Goal: Complete application form: Complete application form

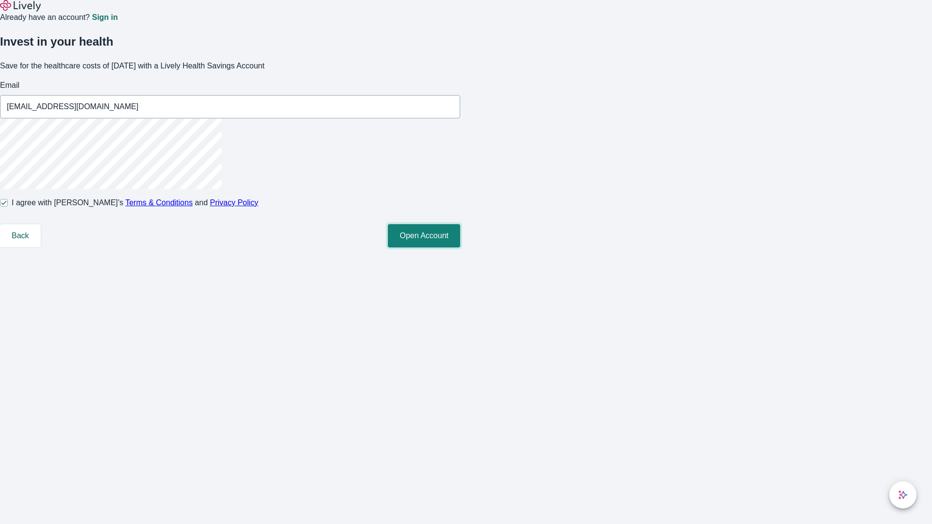
click at [460, 248] on button "Open Account" at bounding box center [424, 235] width 72 height 23
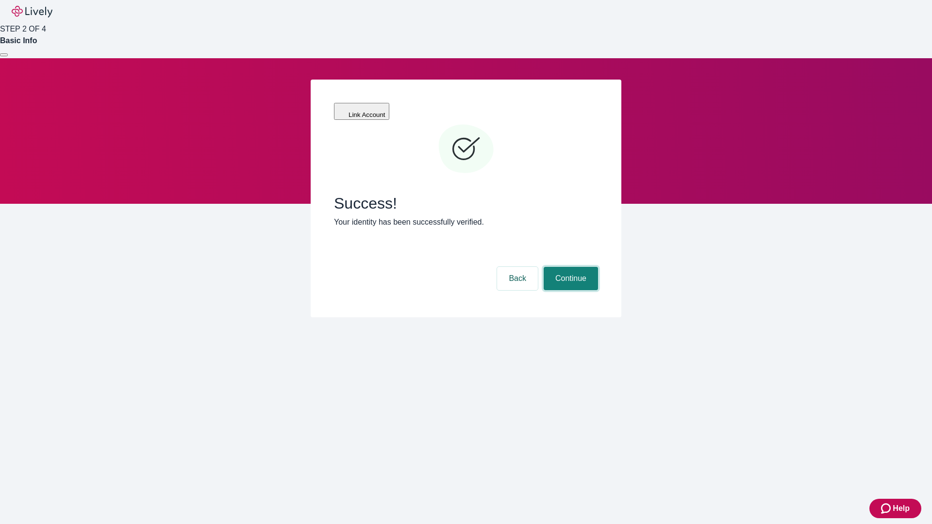
click at [569, 267] on button "Continue" at bounding box center [571, 278] width 54 height 23
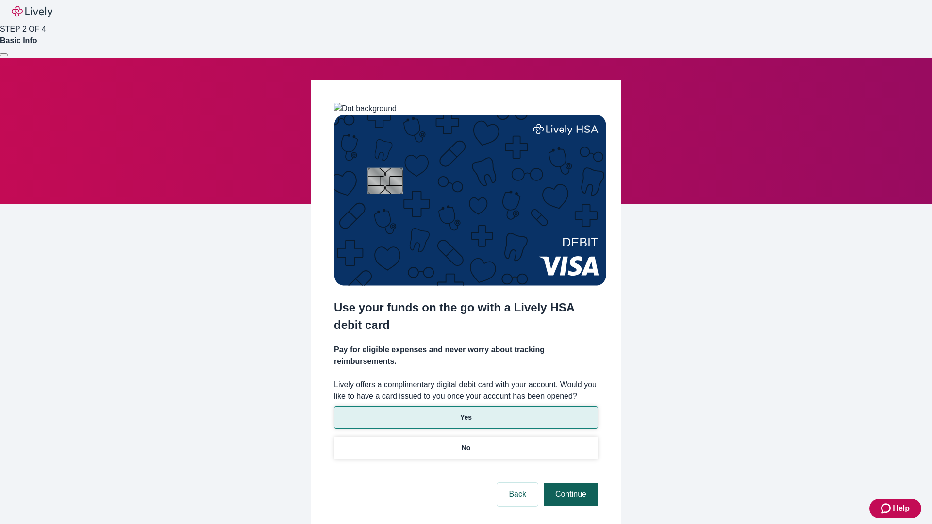
click at [466, 413] on p "Yes" at bounding box center [466, 418] width 12 height 10
click at [569, 483] on button "Continue" at bounding box center [571, 494] width 54 height 23
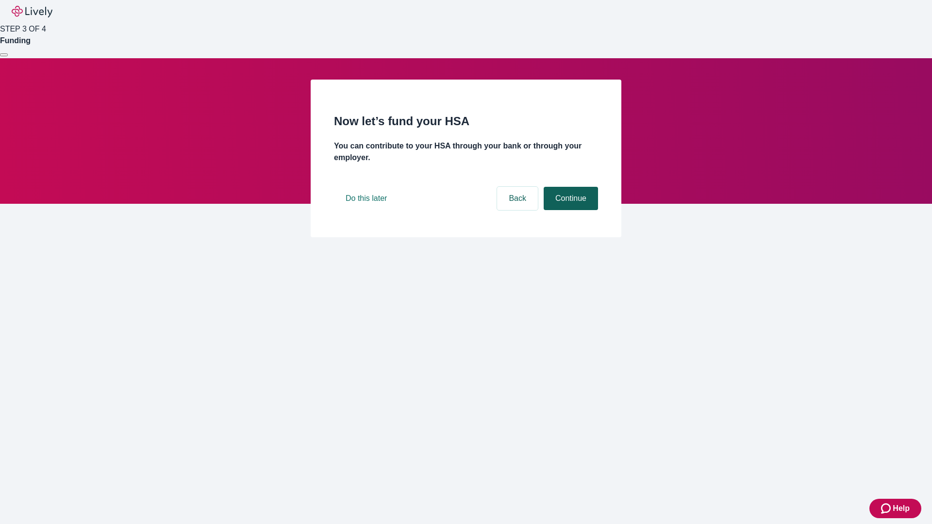
click at [569, 210] on button "Continue" at bounding box center [571, 198] width 54 height 23
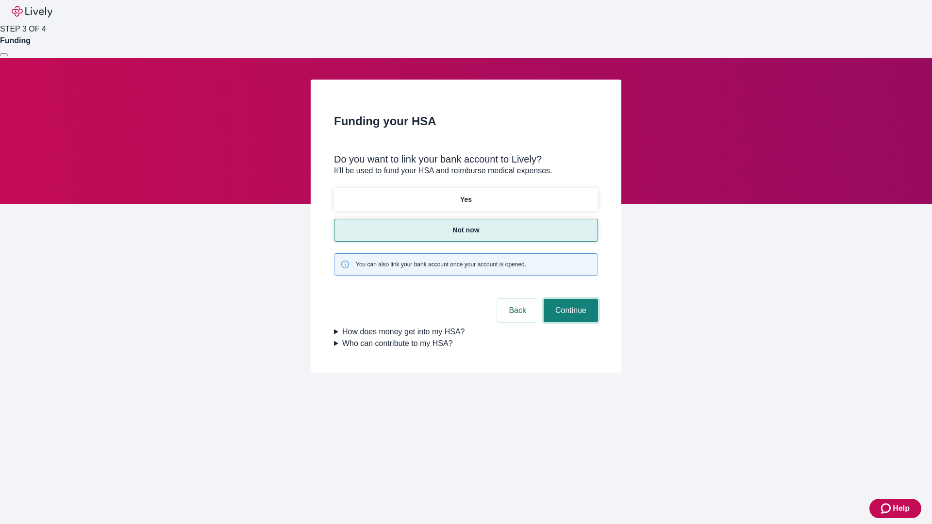
click at [569, 299] on button "Continue" at bounding box center [571, 310] width 54 height 23
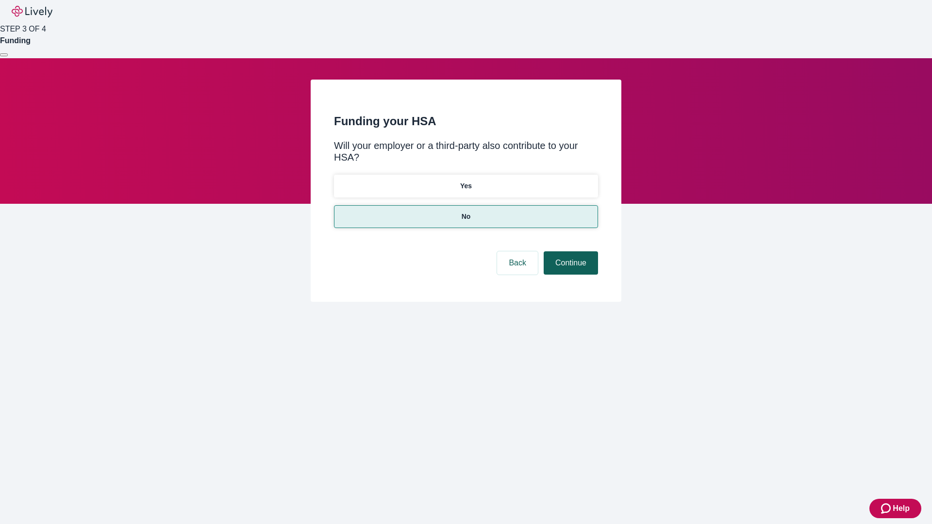
click at [569, 251] on button "Continue" at bounding box center [571, 262] width 54 height 23
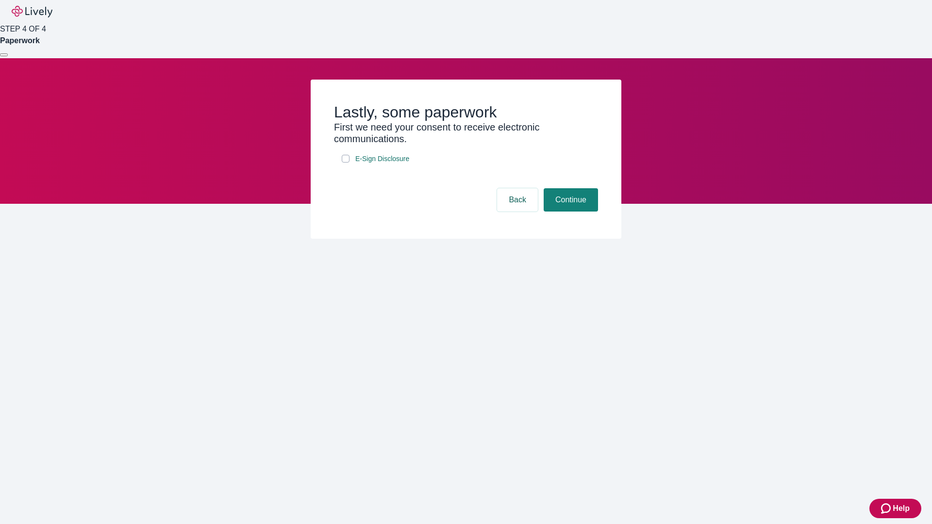
click at [346, 163] on input "E-Sign Disclosure" at bounding box center [346, 159] width 8 height 8
checkbox input "true"
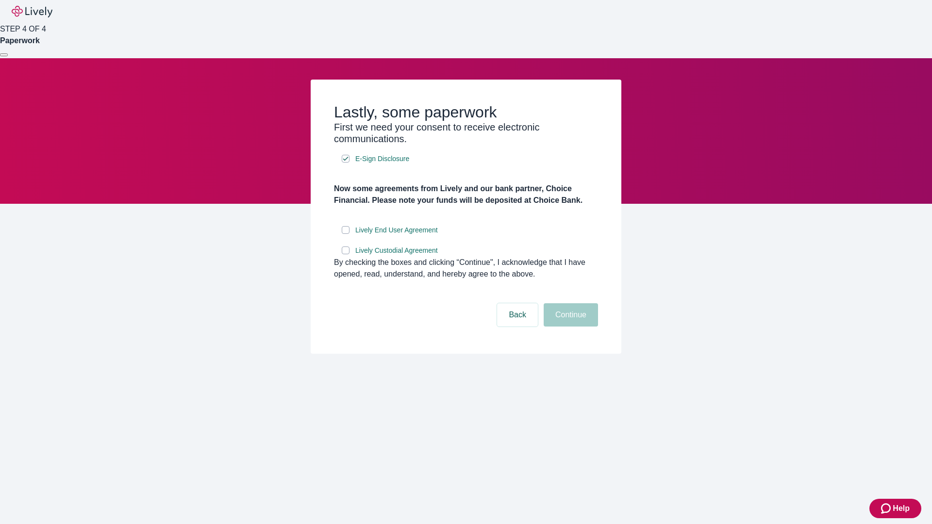
click at [346, 234] on input "Lively End User Agreement" at bounding box center [346, 230] width 8 height 8
checkbox input "true"
click at [346, 254] on input "Lively Custodial Agreement" at bounding box center [346, 251] width 8 height 8
checkbox input "true"
click at [569, 327] on button "Continue" at bounding box center [571, 314] width 54 height 23
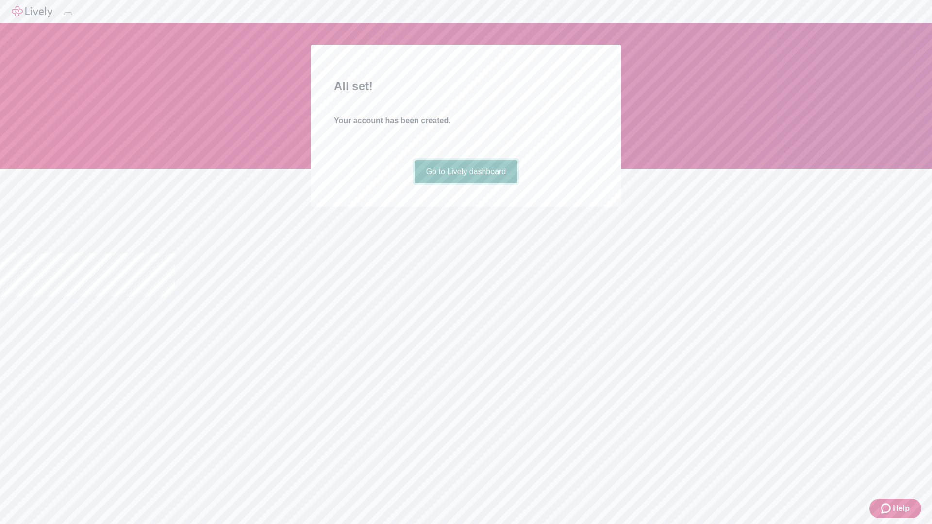
click at [466, 183] on link "Go to Lively dashboard" at bounding box center [466, 171] width 103 height 23
